Goal: Transaction & Acquisition: Download file/media

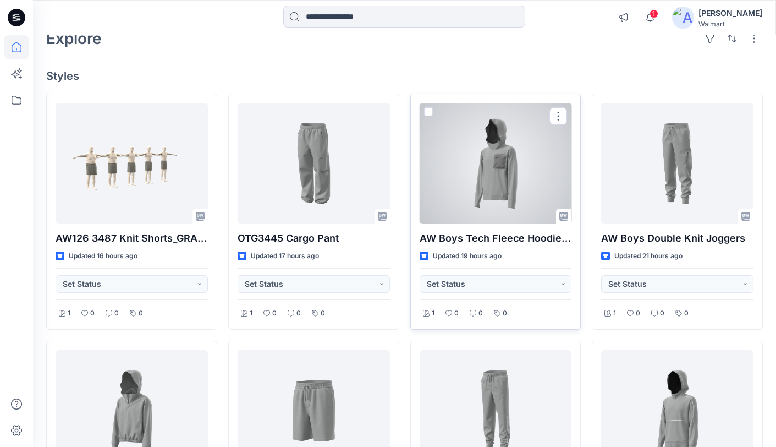
scroll to position [65, 0]
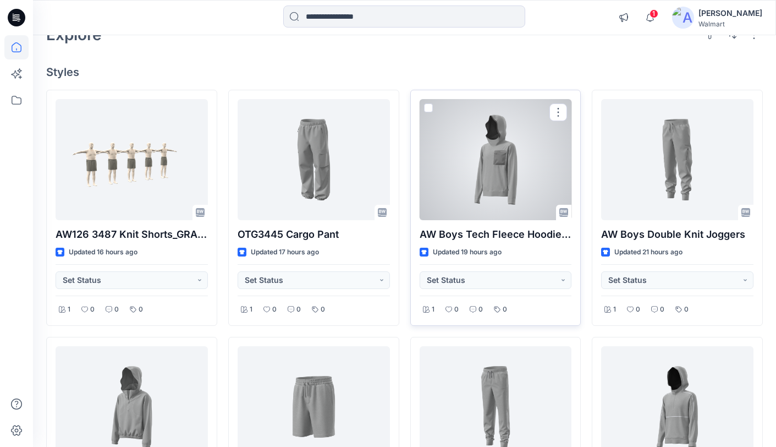
click at [526, 186] on div at bounding box center [496, 159] width 152 height 121
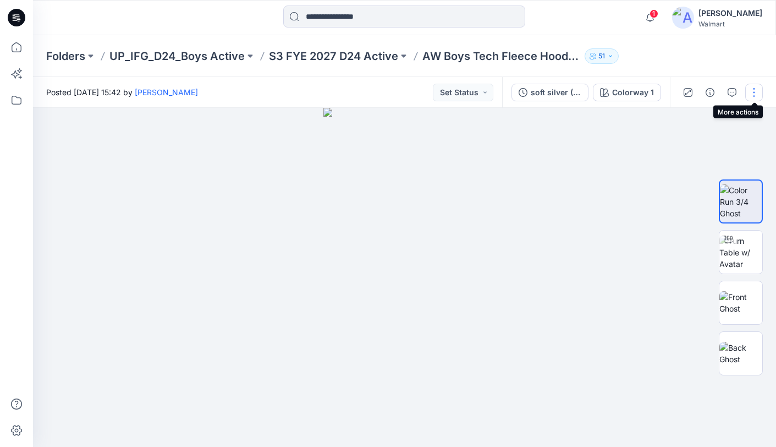
click at [753, 92] on button "button" at bounding box center [754, 93] width 18 height 18
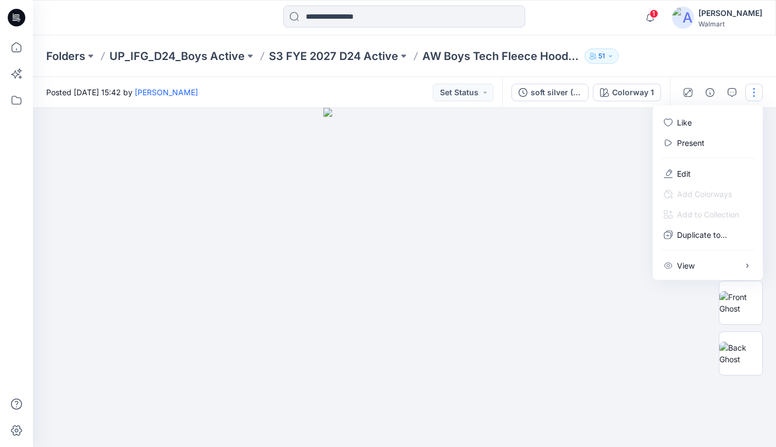
click at [604, 137] on div at bounding box center [404, 277] width 743 height 339
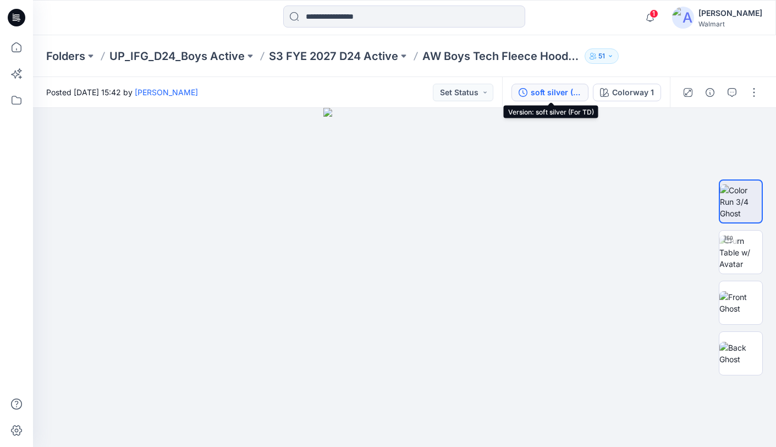
click at [566, 93] on div "soft silver (For TD)" at bounding box center [556, 92] width 51 height 12
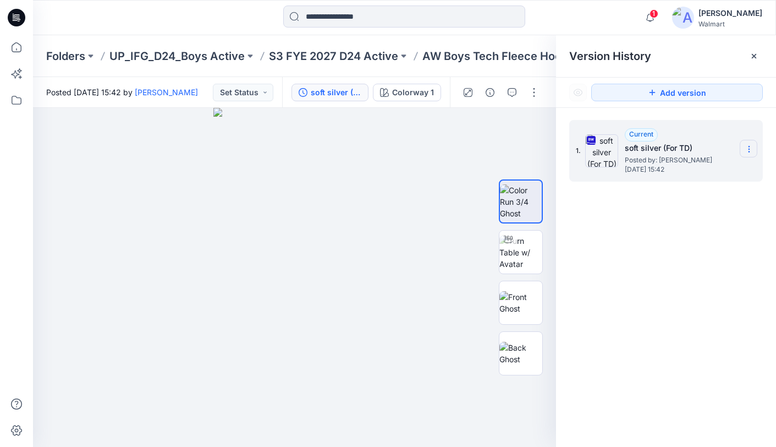
click at [748, 148] on icon at bounding box center [749, 149] width 9 height 9
click at [690, 173] on span "Download Source BW File" at bounding box center [693, 170] width 92 height 13
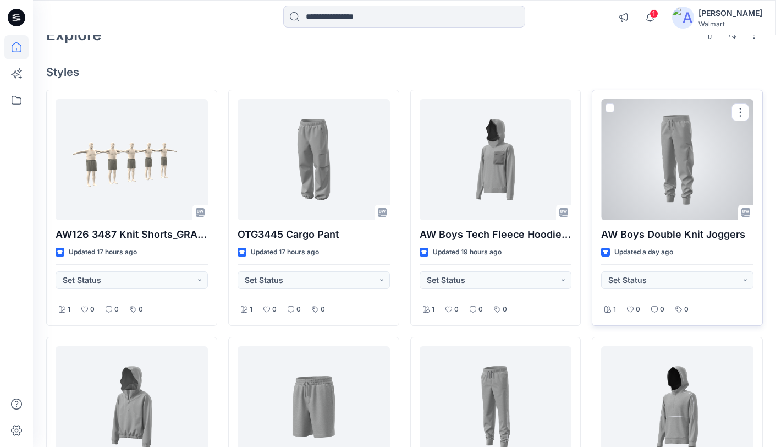
click at [662, 144] on div at bounding box center [677, 159] width 152 height 121
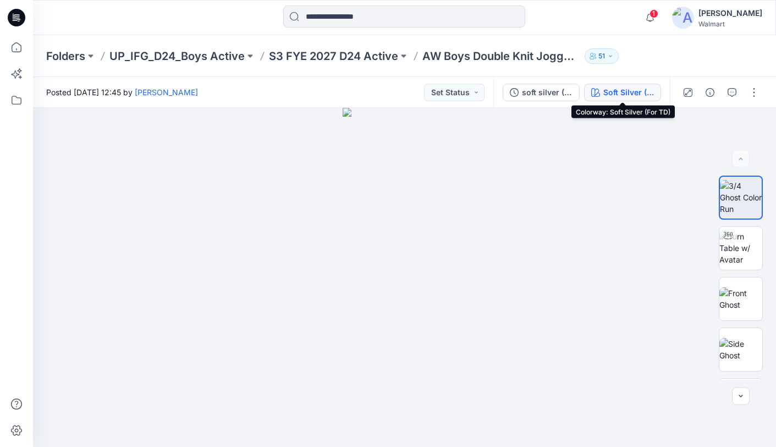
click at [621, 89] on div "Soft Silver (For TD)" at bounding box center [628, 92] width 51 height 12
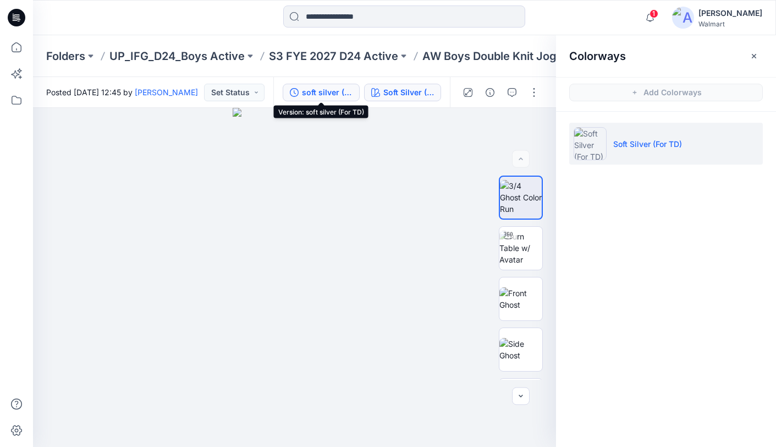
click at [321, 93] on div "soft silver (For TD)" at bounding box center [327, 92] width 51 height 12
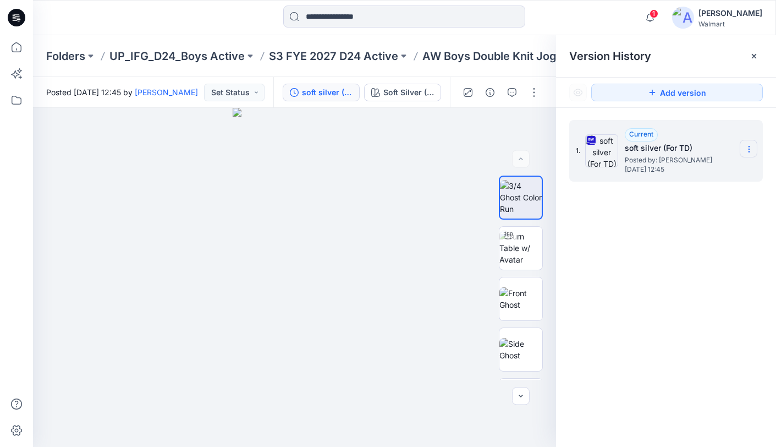
click at [750, 147] on icon at bounding box center [749, 149] width 9 height 9
click at [697, 169] on span "Download Source BW File" at bounding box center [693, 170] width 92 height 13
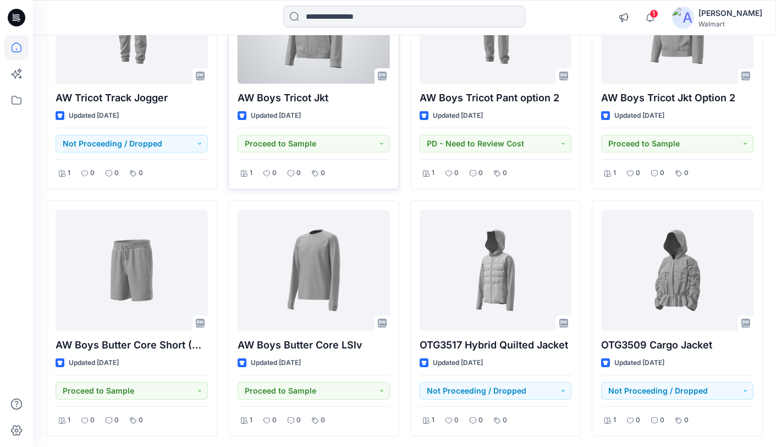
scroll to position [696, 0]
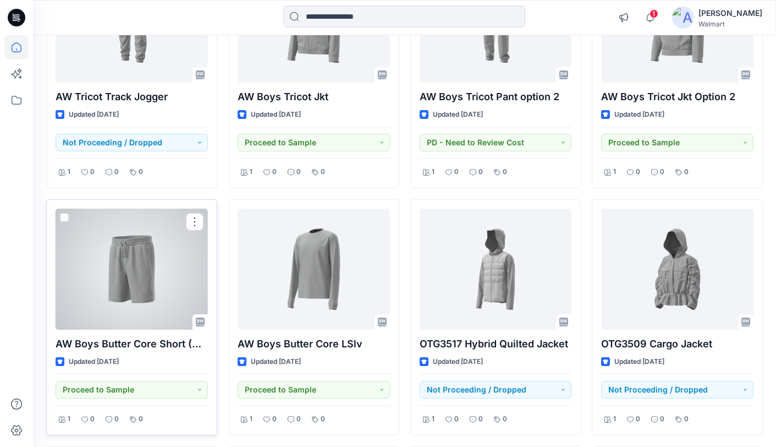
click at [135, 277] on div at bounding box center [132, 268] width 152 height 121
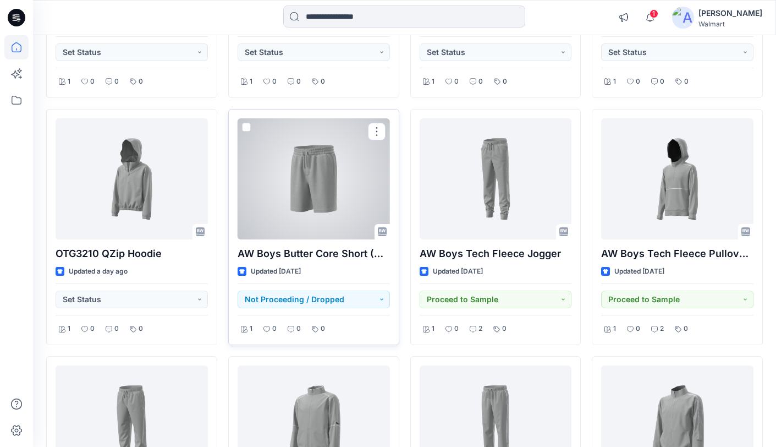
scroll to position [290, 0]
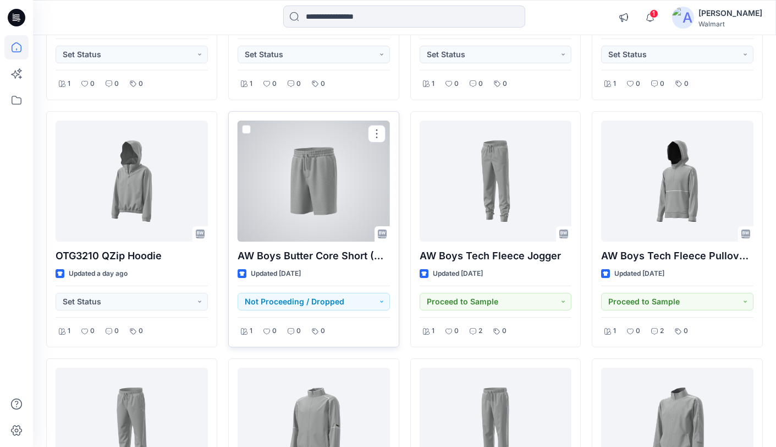
click at [331, 181] on div at bounding box center [314, 180] width 152 height 121
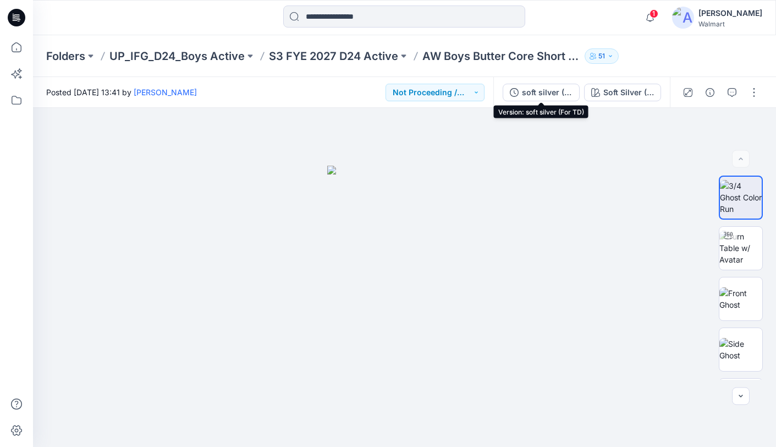
drag, startPoint x: 540, startPoint y: 93, endPoint x: 552, endPoint y: 91, distance: 11.8
click at [540, 93] on div "soft silver (For TD)" at bounding box center [547, 92] width 51 height 12
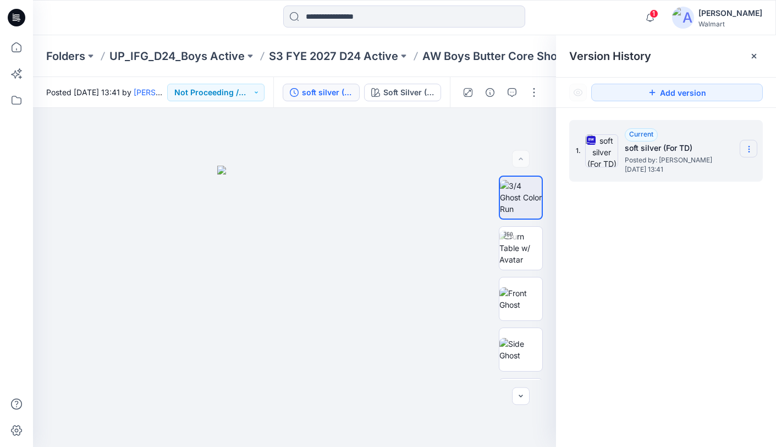
click at [750, 147] on icon at bounding box center [749, 149] width 9 height 9
click at [682, 174] on span "Download Source BW File" at bounding box center [693, 170] width 92 height 13
